Goal: Task Accomplishment & Management: Use online tool/utility

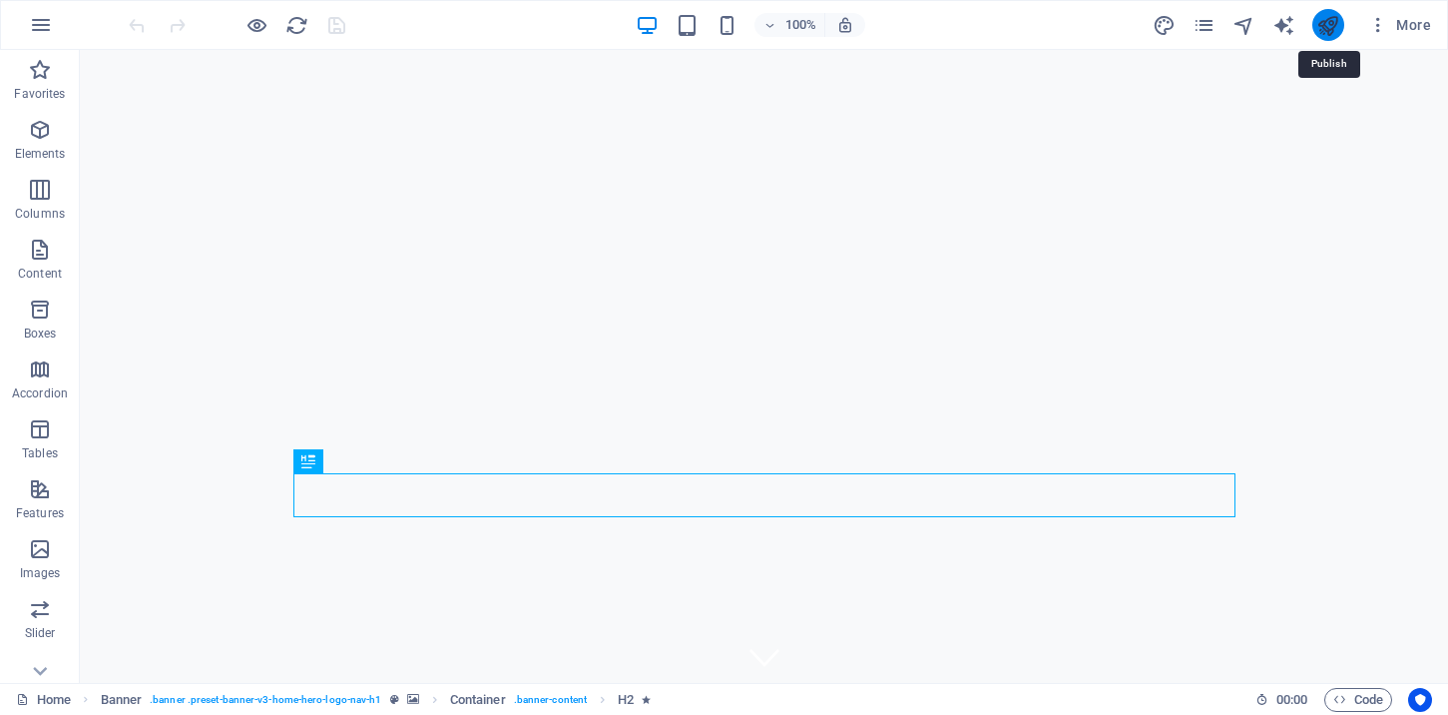
click at [1329, 21] on icon "publish" at bounding box center [1327, 25] width 23 height 23
